Goal: Find specific page/section: Find specific page/section

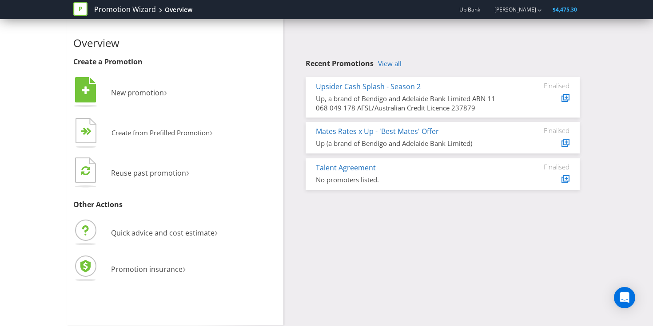
click at [570, 9] on span "$4,475.30" at bounding box center [564, 10] width 24 height 8
click at [400, 90] on link "Upsider Cash Splash - Season 2" at bounding box center [368, 87] width 105 height 10
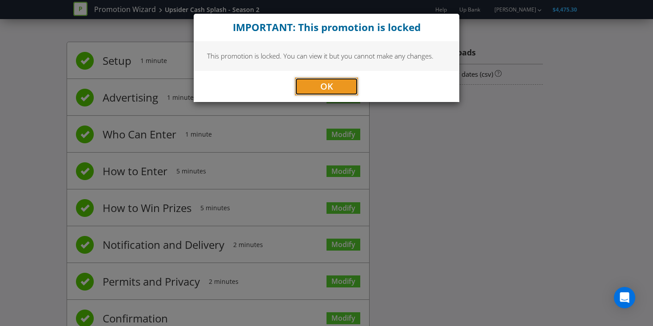
click at [348, 88] on button "OK" at bounding box center [326, 87] width 63 height 18
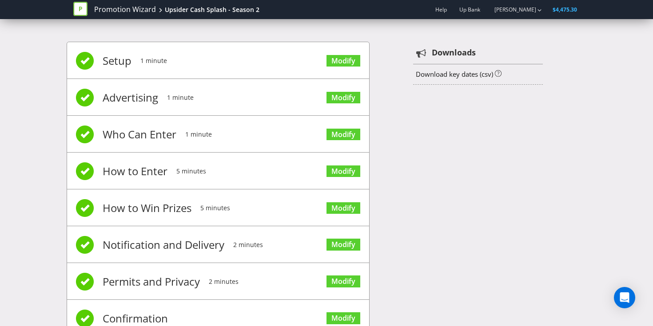
click at [82, 14] on icon at bounding box center [80, 9] width 14 height 14
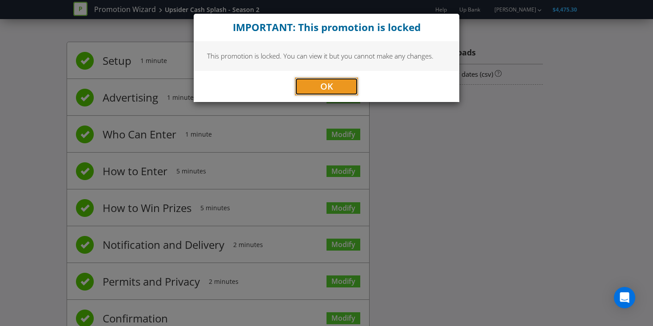
click at [296, 85] on button "OK" at bounding box center [326, 87] width 63 height 18
